Goal: Task Accomplishment & Management: Use online tool/utility

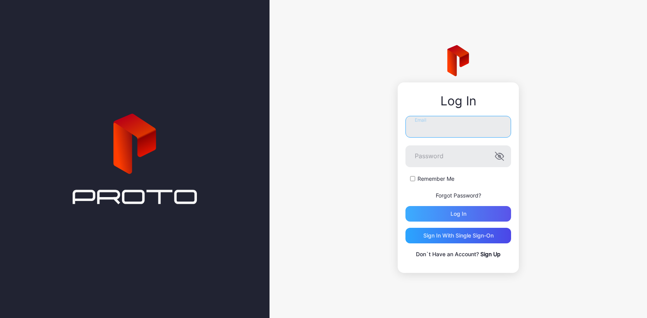
type input "**********"
click at [459, 215] on div "Log in" at bounding box center [459, 214] width 16 height 6
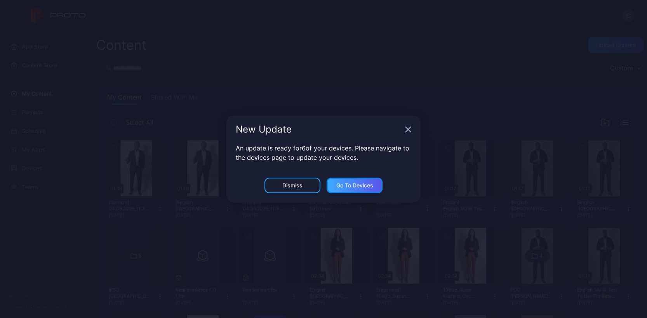
click at [346, 185] on div "Go to devices" at bounding box center [355, 185] width 37 height 6
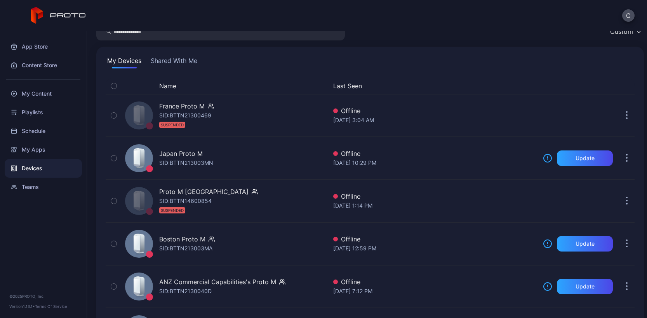
scroll to position [127, 0]
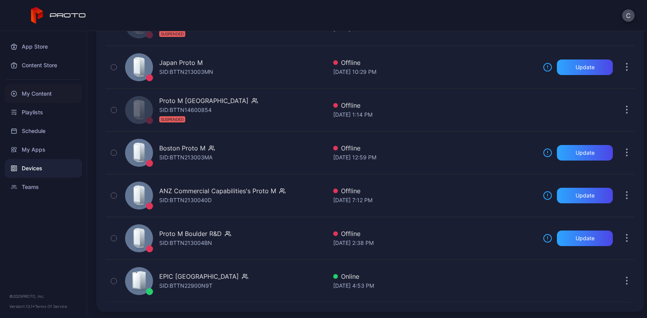
click at [51, 92] on div "My Content" at bounding box center [43, 93] width 77 height 19
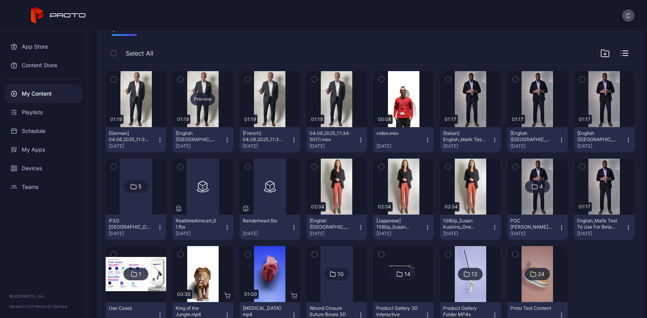
scroll to position [100, 0]
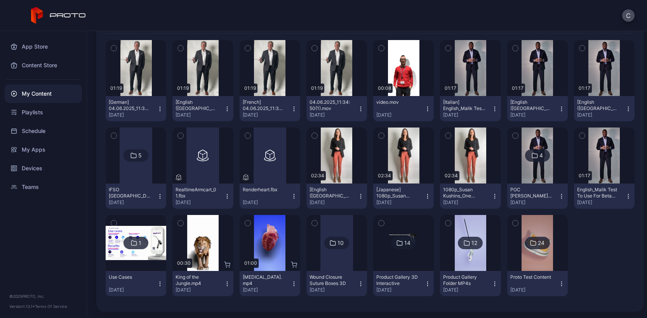
click at [388, 276] on div "Product Gallery 3D Interactive" at bounding box center [398, 280] width 43 height 12
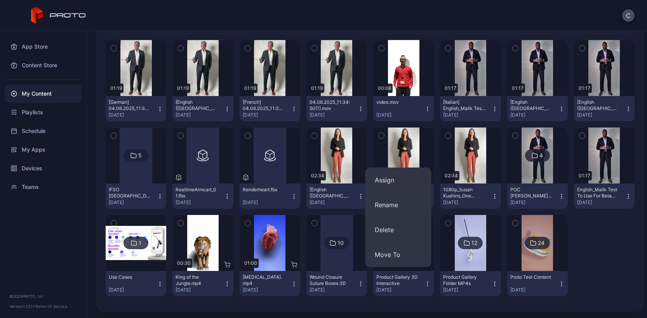
click at [391, 283] on div "Product Gallery 3D Interactive" at bounding box center [398, 280] width 43 height 12
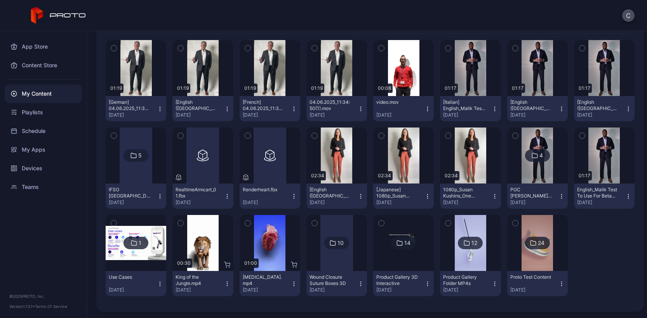
click at [391, 283] on div "Product Gallery 3D Interactive" at bounding box center [398, 280] width 43 height 12
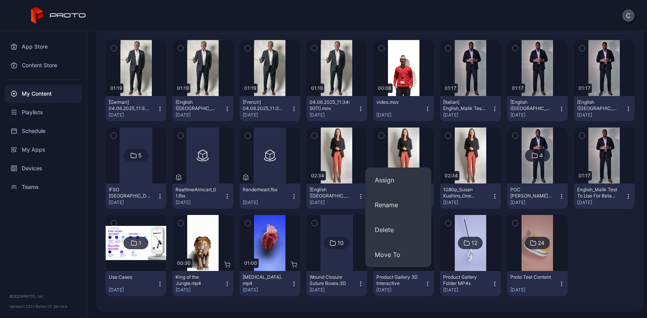
click at [391, 283] on div "Product Gallery 3D Interactive" at bounding box center [398, 280] width 43 height 12
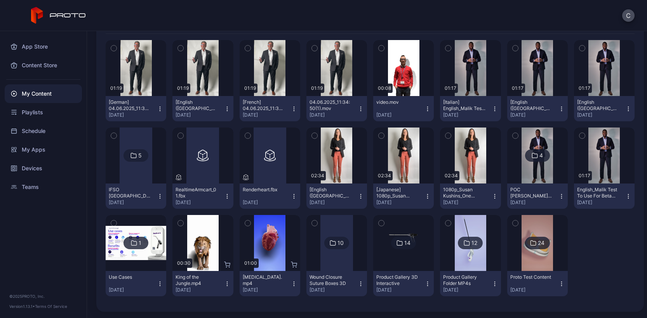
click at [397, 244] on icon at bounding box center [400, 242] width 6 height 9
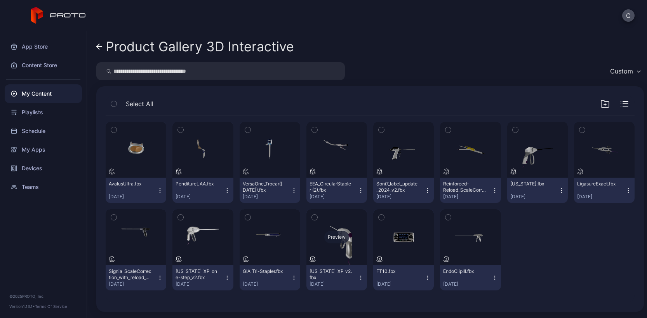
click at [344, 248] on div "Preview" at bounding box center [337, 237] width 61 height 56
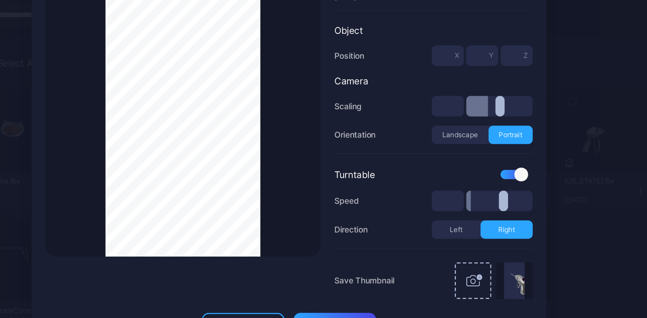
click at [324, 136] on div "Thumbnail Saved" at bounding box center [252, 141] width 187 height 187
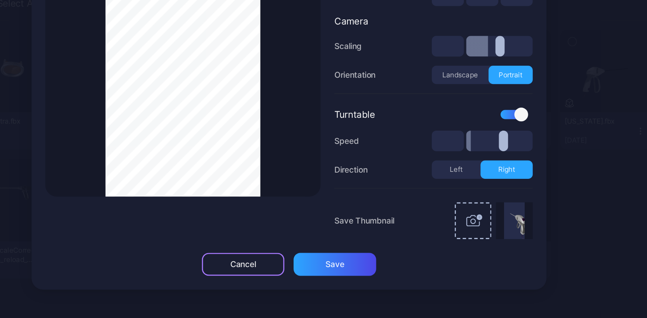
click at [305, 280] on div "Cancel" at bounding box center [293, 281] width 56 height 16
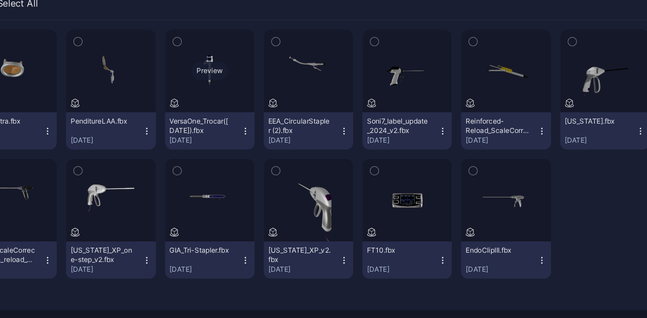
click at [270, 164] on div "Preview" at bounding box center [270, 150] width 61 height 56
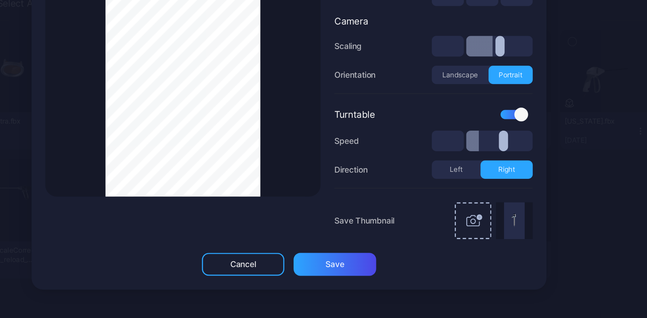
drag, startPoint x: 177, startPoint y: 180, endPoint x: 177, endPoint y: 211, distance: 31.1
click at [177, 211] on div "Thumbnail Saved" at bounding box center [252, 141] width 187 height 187
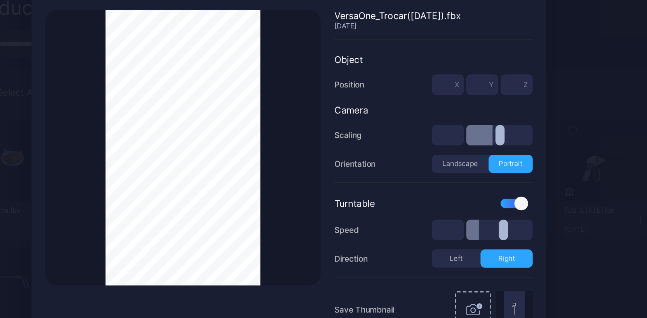
click at [187, 106] on div "Thumbnail Saved" at bounding box center [252, 141] width 187 height 187
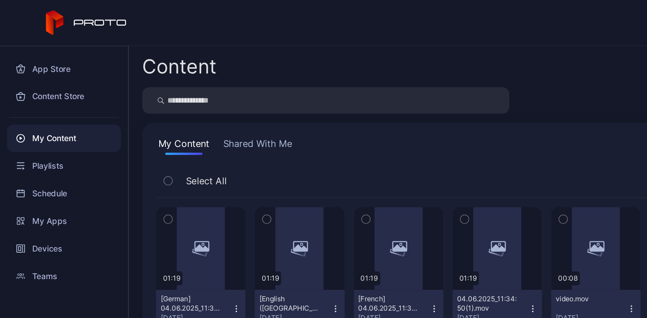
scroll to position [100, 0]
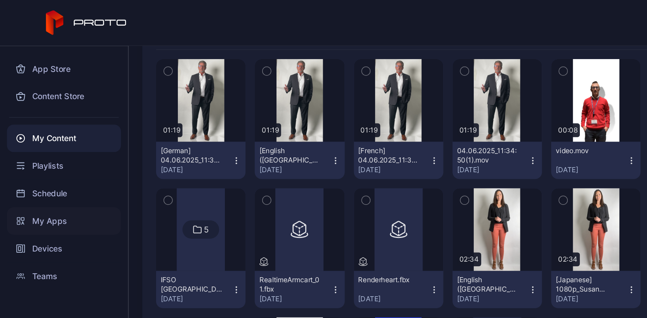
click at [36, 152] on div "My Apps" at bounding box center [43, 149] width 77 height 19
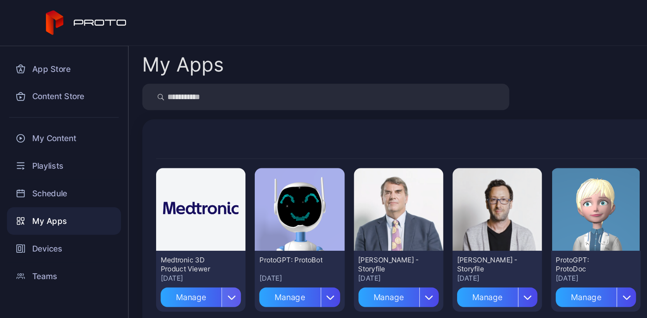
click at [160, 201] on div "button" at bounding box center [156, 201] width 13 height 13
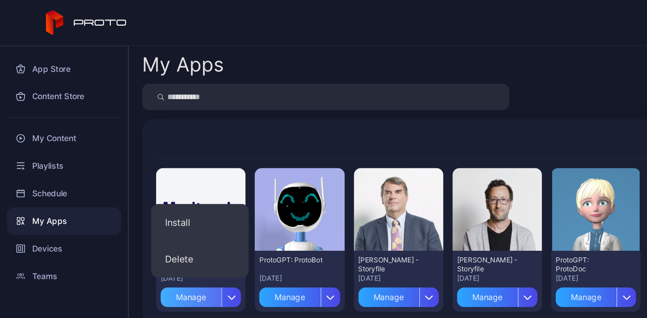
click at [120, 200] on div "Manage" at bounding box center [129, 201] width 41 height 13
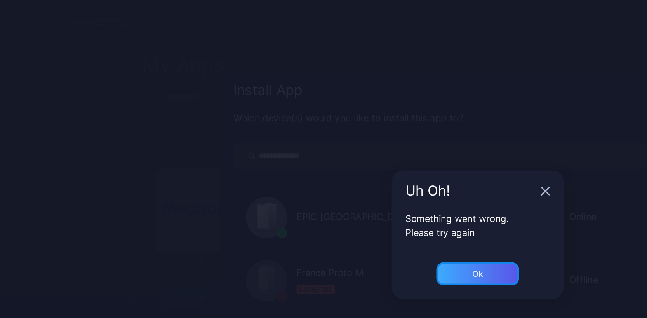
click at [325, 184] on div "Ok" at bounding box center [323, 185] width 7 height 6
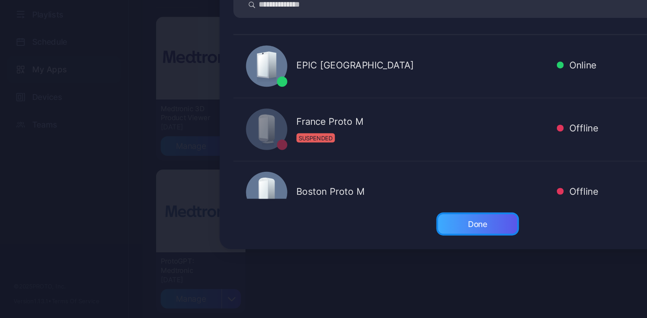
click at [309, 252] on div "Done" at bounding box center [324, 254] width 56 height 16
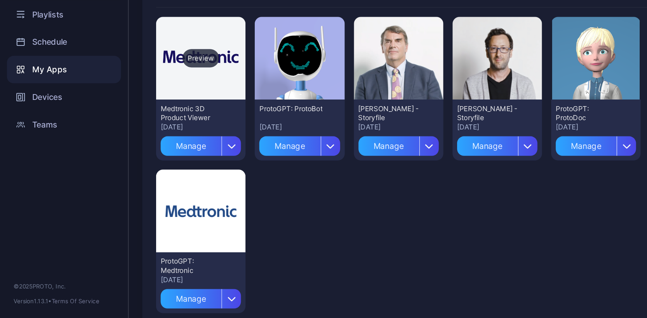
click at [140, 158] on div "Preview" at bounding box center [136, 142] width 61 height 56
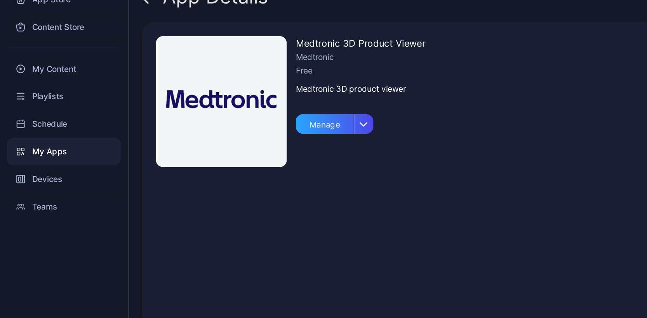
click at [169, 140] on img at bounding box center [150, 116] width 89 height 89
click at [249, 132] on div "button" at bounding box center [246, 130] width 13 height 13
click at [268, 81] on div "Medtronic" at bounding box center [245, 85] width 88 height 9
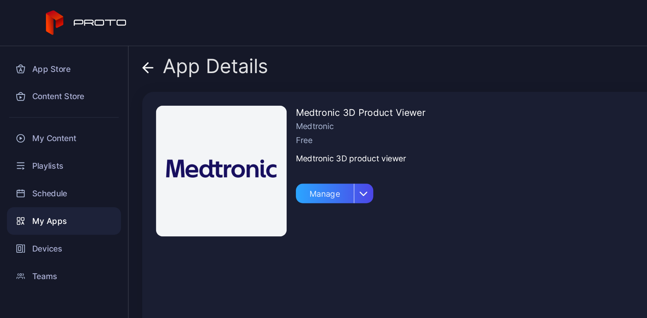
click at [103, 43] on icon at bounding box center [100, 46] width 8 height 8
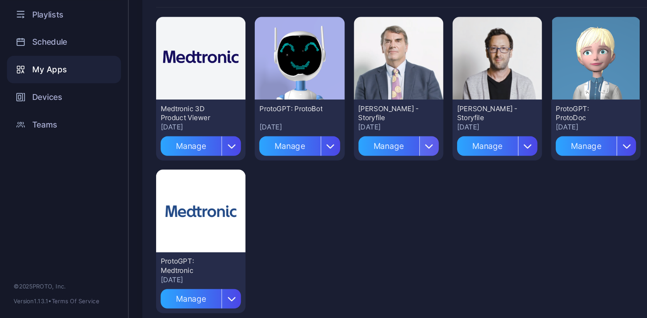
click at [288, 201] on icon "button" at bounding box center [291, 201] width 6 height 3
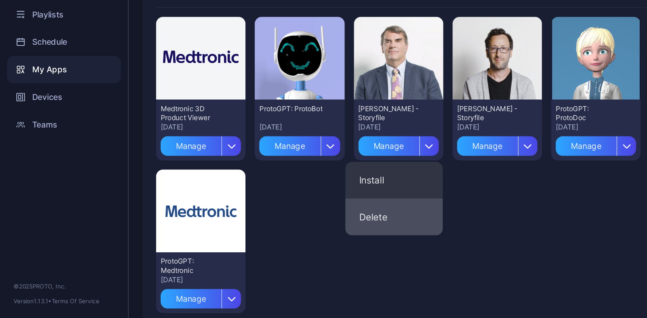
click at [255, 248] on button "Delete" at bounding box center [267, 249] width 66 height 25
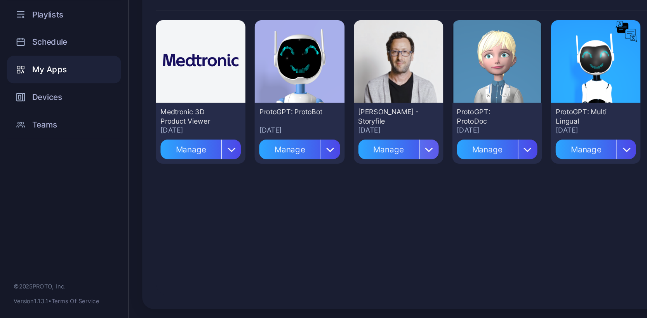
click at [287, 205] on div "button" at bounding box center [290, 203] width 13 height 13
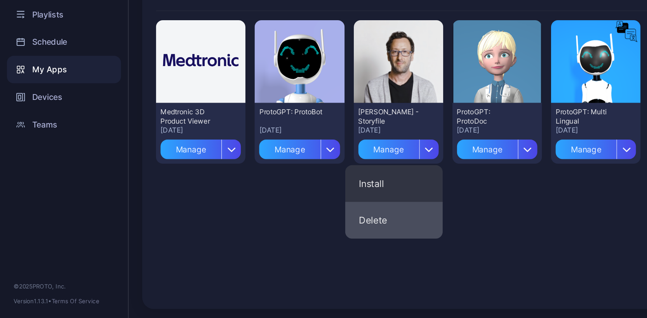
click at [252, 251] on button "Delete" at bounding box center [267, 251] width 66 height 25
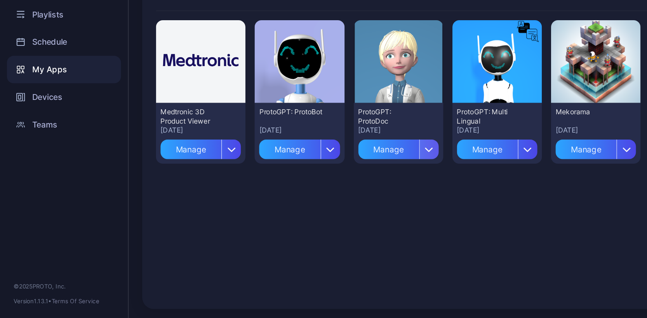
click at [288, 203] on icon "button" at bounding box center [291, 203] width 6 height 3
click at [276, 146] on div "Preview" at bounding box center [270, 144] width 25 height 12
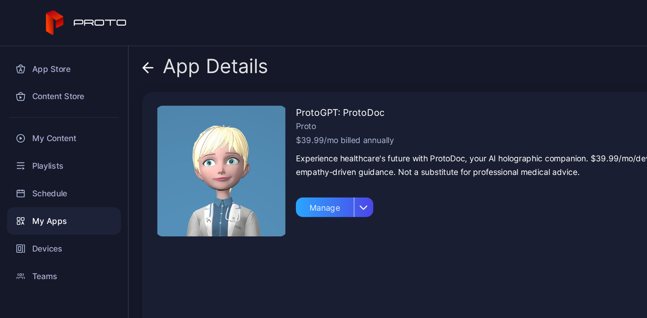
click at [99, 45] on icon at bounding box center [100, 46] width 8 height 8
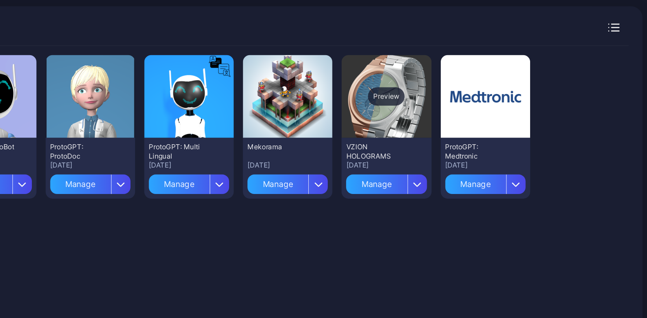
click at [470, 144] on div "Preview" at bounding box center [470, 144] width 25 height 12
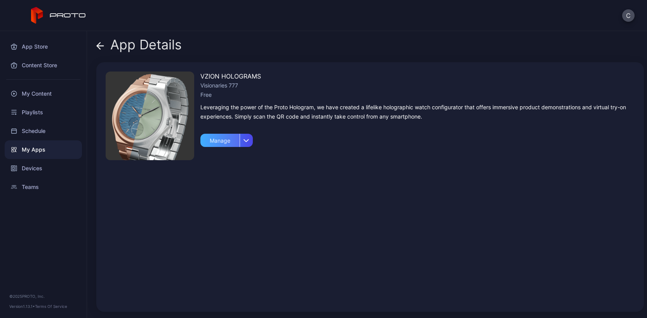
click at [224, 141] on div "Manage" at bounding box center [220, 140] width 39 height 13
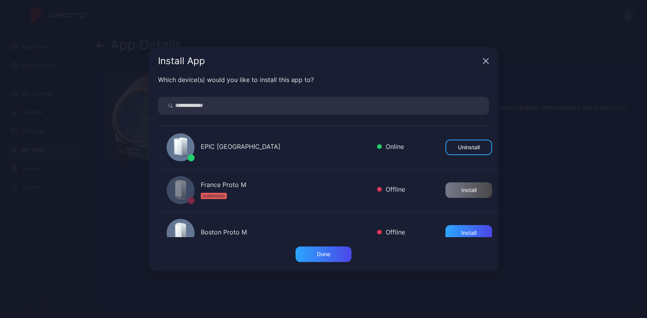
click at [484, 65] on div "Install App" at bounding box center [324, 61] width 350 height 28
click at [487, 62] on icon "button" at bounding box center [486, 60] width 5 height 5
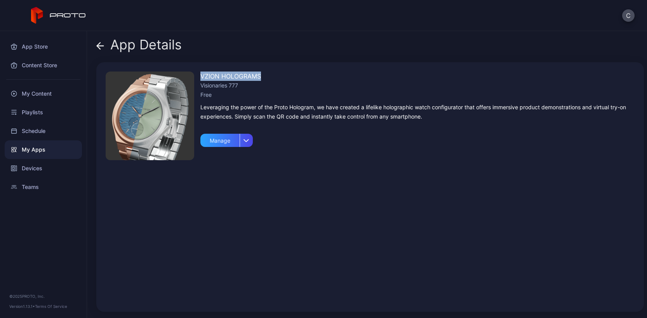
drag, startPoint x: 201, startPoint y: 74, endPoint x: 268, endPoint y: 75, distance: 66.8
click at [268, 75] on div "VZION HOLOGRAMS" at bounding box center [418, 76] width 434 height 9
copy div "VZION HOLOGRAMS"
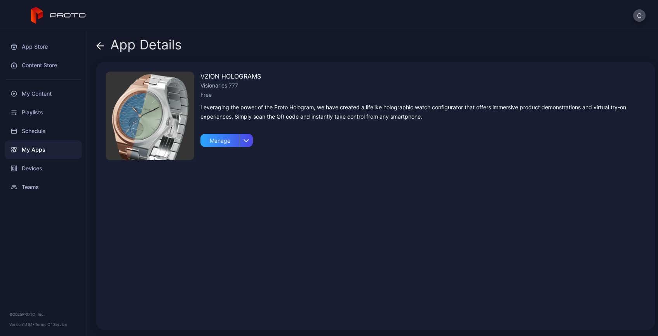
click at [100, 45] on icon at bounding box center [100, 46] width 8 height 8
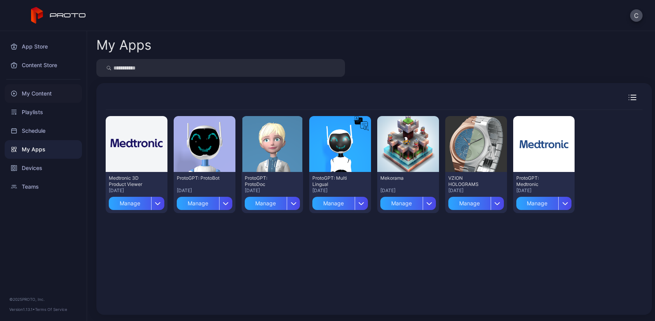
click at [38, 94] on div "My Content" at bounding box center [43, 93] width 77 height 19
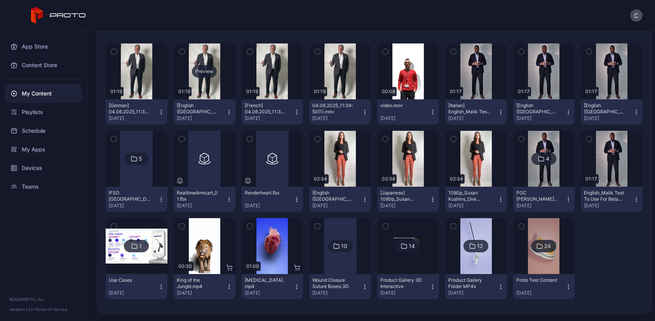
scroll to position [96, 0]
click at [403, 245] on div "14" at bounding box center [408, 247] width 25 height 12
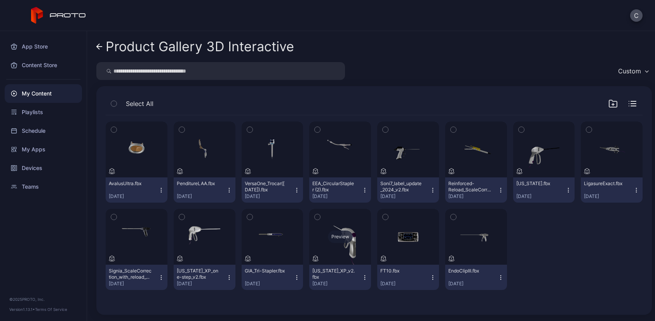
click at [348, 253] on div "Preview" at bounding box center [340, 237] width 62 height 56
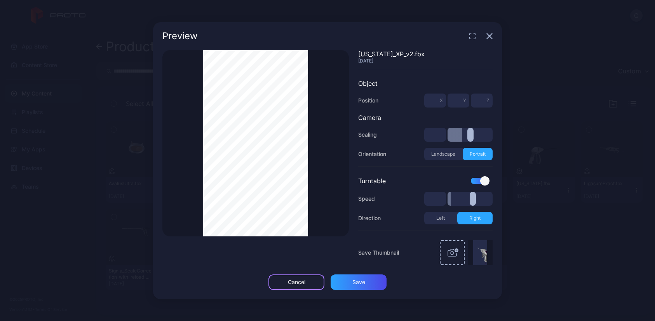
click at [311, 283] on div "Cancel" at bounding box center [297, 283] width 56 height 16
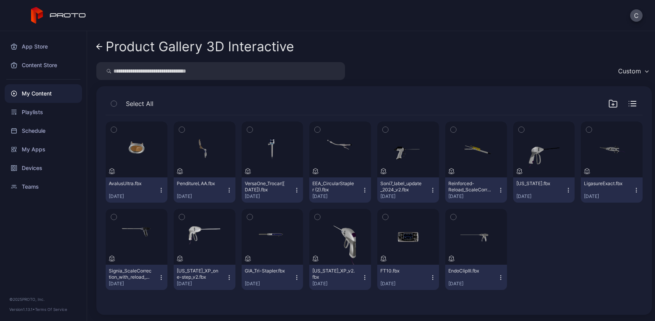
click at [550, 270] on div at bounding box center [544, 249] width 62 height 81
click at [43, 94] on div "My Content" at bounding box center [43, 93] width 77 height 19
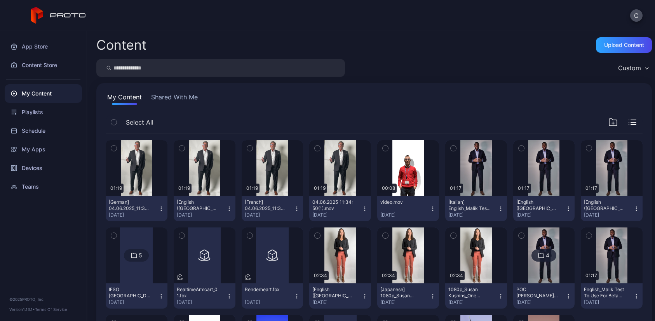
click at [180, 99] on button "Shared With Me" at bounding box center [175, 98] width 50 height 12
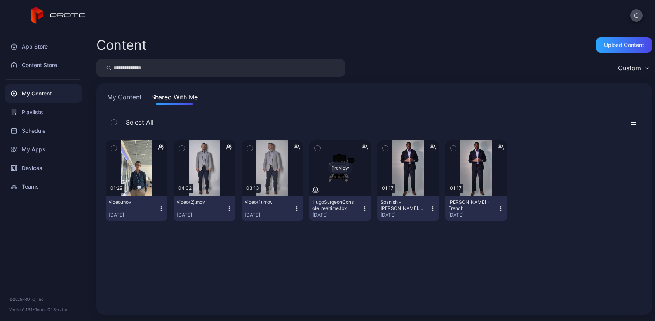
click at [341, 163] on div "Preview" at bounding box center [340, 168] width 25 height 12
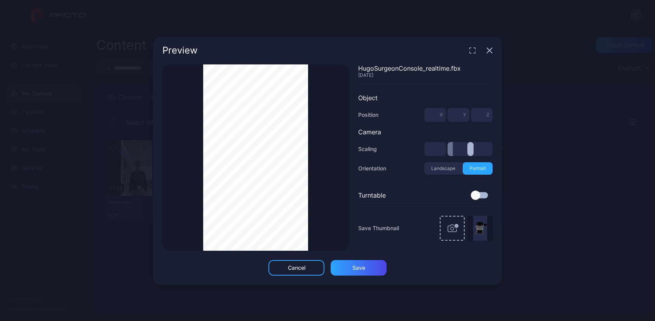
type input "***"
click at [490, 51] on icon "button" at bounding box center [489, 50] width 5 height 5
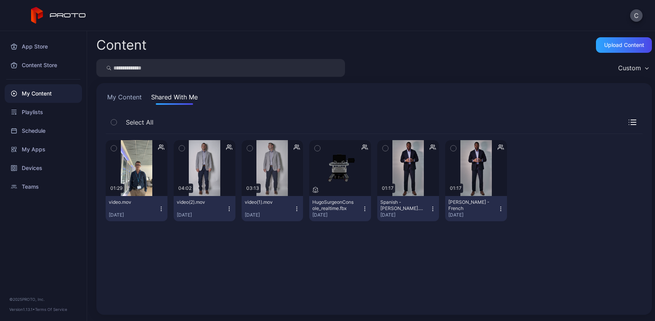
click at [38, 99] on div "My Content" at bounding box center [43, 93] width 77 height 19
click at [40, 97] on div "My Content" at bounding box center [43, 93] width 77 height 19
click at [35, 149] on div "My Apps" at bounding box center [43, 149] width 77 height 19
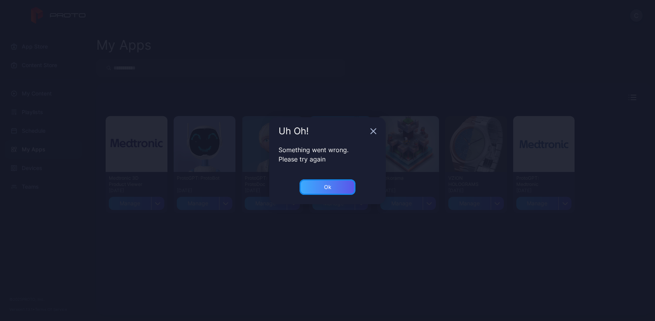
click at [350, 190] on div "Ok" at bounding box center [328, 188] width 56 height 16
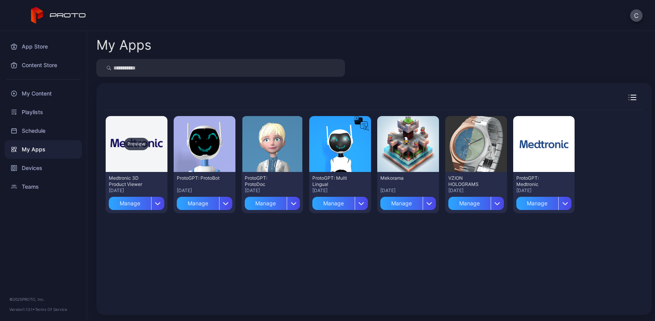
click at [134, 149] on div "Preview" at bounding box center [136, 144] width 25 height 12
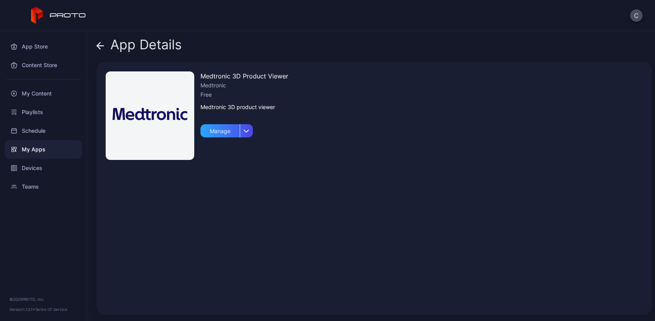
click at [101, 46] on icon at bounding box center [100, 46] width 7 height 0
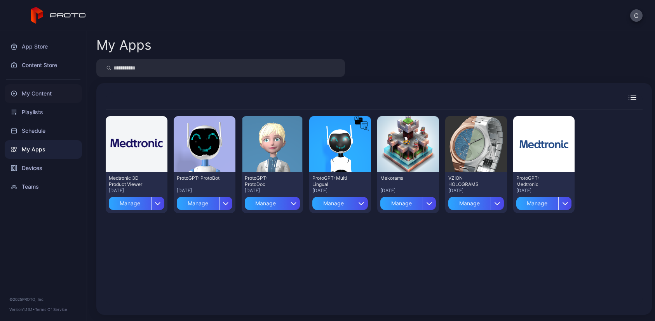
click at [48, 94] on div "My Content" at bounding box center [43, 93] width 77 height 19
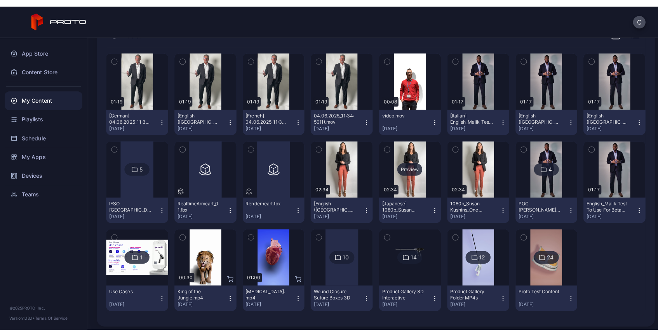
scroll to position [97, 0]
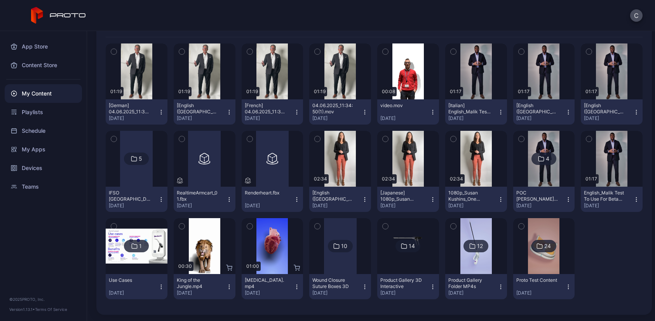
click at [402, 244] on icon at bounding box center [404, 246] width 6 height 9
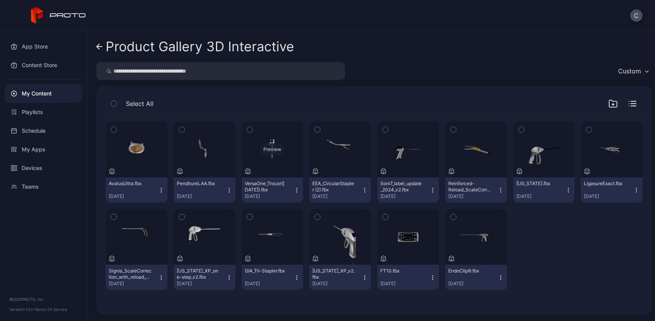
click at [278, 147] on div "Preview" at bounding box center [272, 149] width 25 height 12
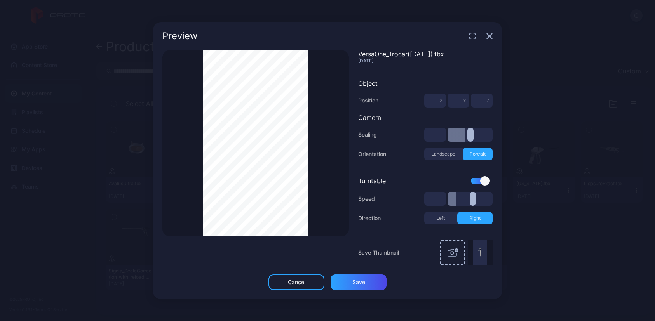
click at [330, 101] on div "Thumbnail Saved" at bounding box center [255, 143] width 187 height 187
click at [492, 37] on icon "button" at bounding box center [490, 36] width 6 height 6
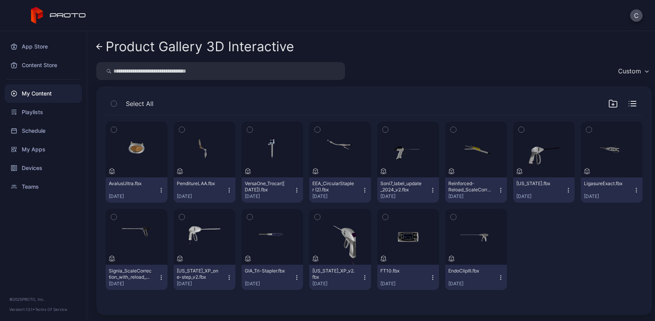
click at [567, 262] on div "Preview AvalusUltra.fbx [DATE] Preview PenditureLAA.fbx [DATE] Preview VersaOne…" at bounding box center [374, 205] width 537 height 181
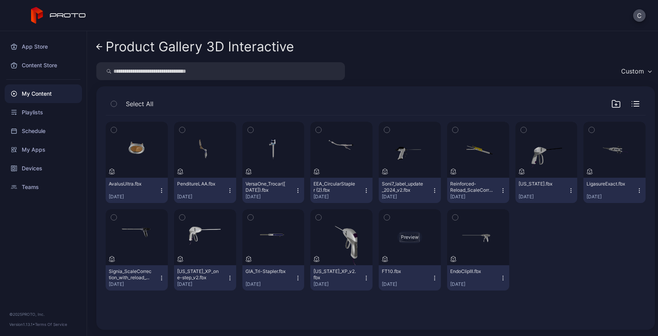
click at [405, 235] on div "Preview" at bounding box center [410, 237] width 25 height 12
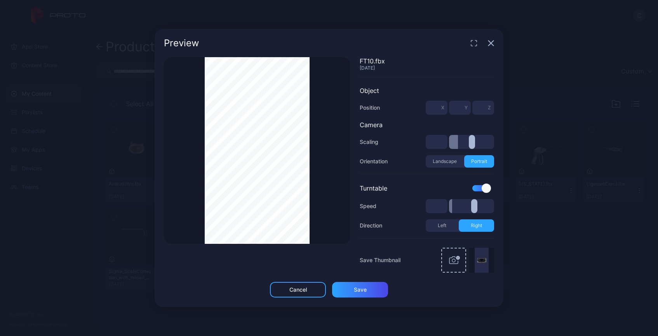
click at [180, 153] on div "Thumbnail Saved" at bounding box center [257, 150] width 187 height 187
click at [314, 172] on div "Thumbnail Saved" at bounding box center [257, 150] width 187 height 187
click at [298, 290] on div "Cancel" at bounding box center [297, 289] width 17 height 6
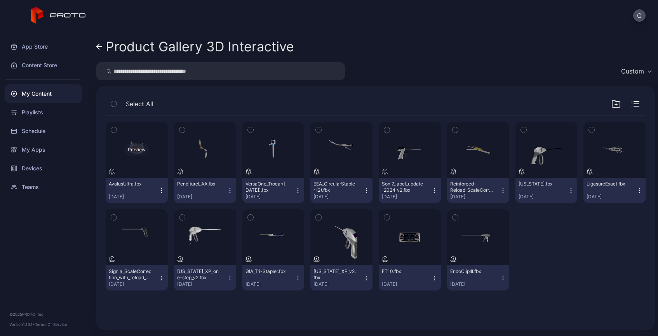
click at [142, 157] on div "Preview" at bounding box center [137, 150] width 62 height 56
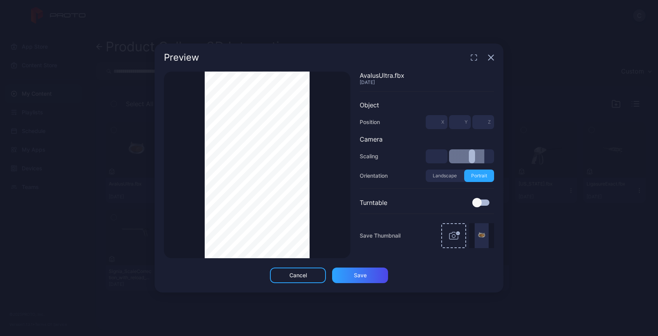
click at [492, 57] on icon "button" at bounding box center [491, 57] width 5 height 5
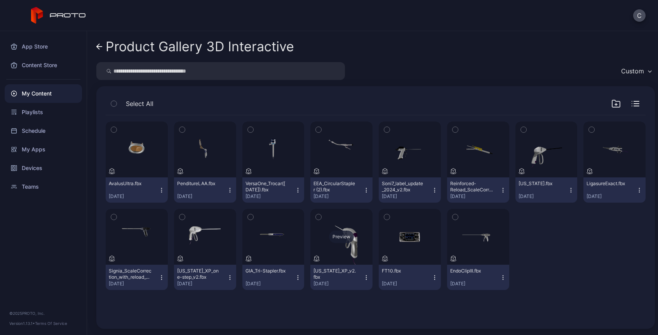
click at [329, 241] on div "Preview" at bounding box center [341, 237] width 25 height 12
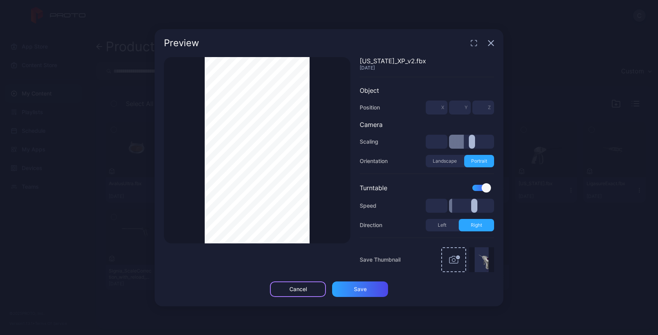
click at [301, 288] on div "Cancel" at bounding box center [297, 289] width 17 height 6
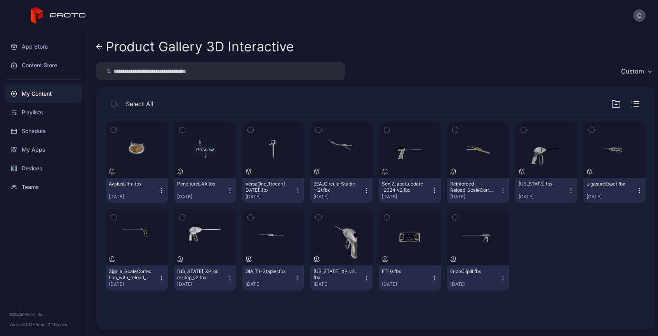
click at [207, 167] on div "Preview" at bounding box center [205, 150] width 62 height 56
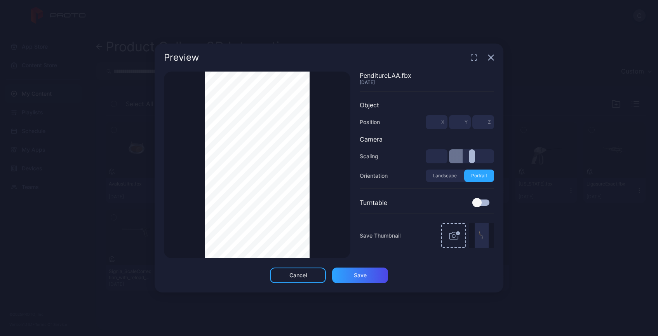
click at [491, 58] on icon "button" at bounding box center [491, 57] width 5 height 5
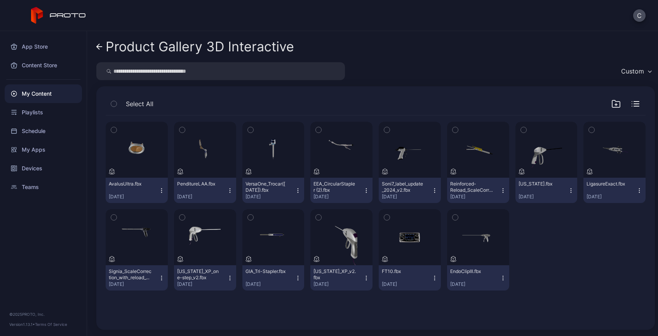
click at [101, 46] on icon at bounding box center [99, 47] width 6 height 7
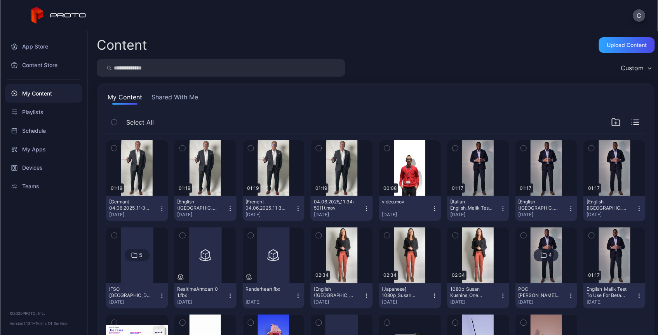
scroll to position [82, 0]
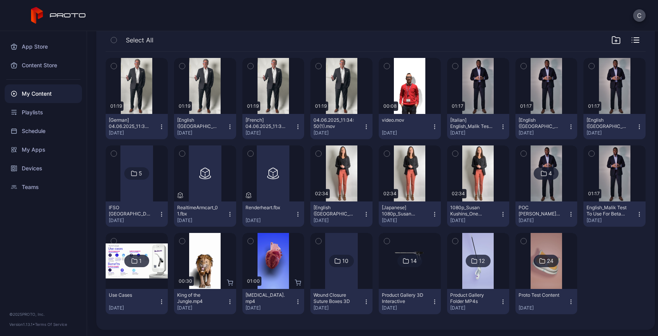
click at [471, 260] on icon at bounding box center [474, 260] width 6 height 9
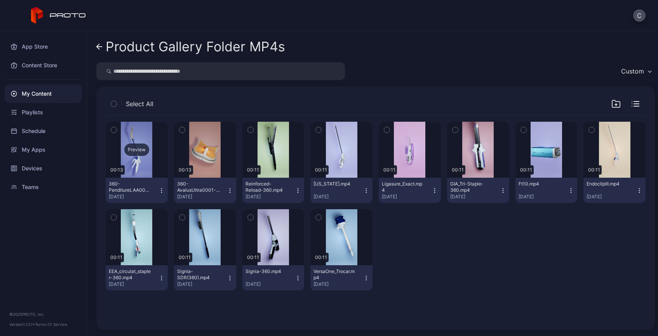
click at [144, 146] on div "Preview" at bounding box center [136, 149] width 25 height 12
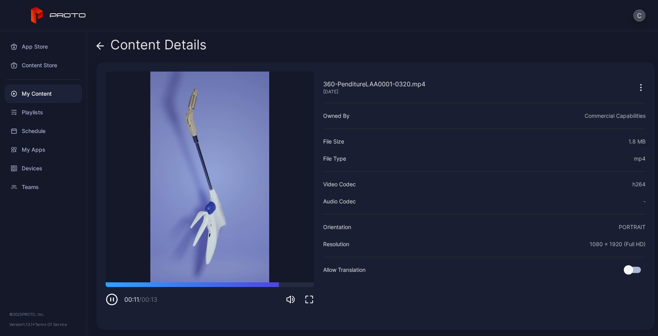
click at [102, 46] on icon at bounding box center [100, 46] width 7 height 0
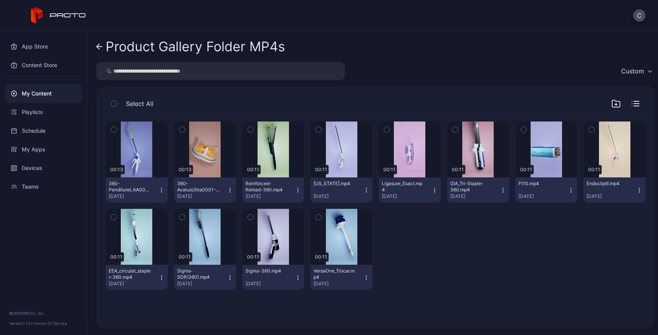
click at [435, 263] on div "Preview 00:13 360-PenditureLAA0001-0320.mp4 [DATE] Preview 00:13 360-AvalusUltr…" at bounding box center [376, 205] width 540 height 181
